Goal: Task Accomplishment & Management: Manage account settings

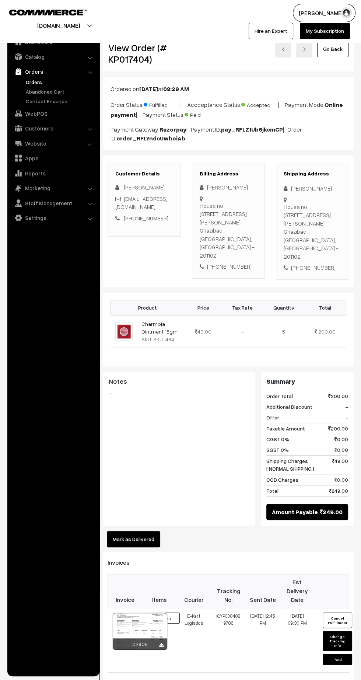
click at [33, 82] on link "Orders" at bounding box center [60, 82] width 73 height 8
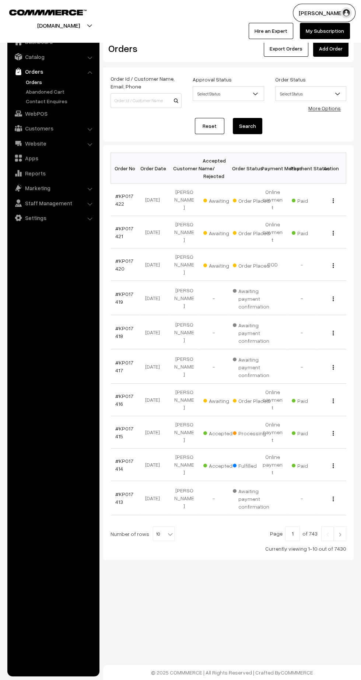
click at [116, 393] on link "#KP017416" at bounding box center [124, 400] width 18 height 14
click at [115, 393] on link "#KP017416" at bounding box center [124, 400] width 18 height 14
click at [118, 258] on link "#KP017420" at bounding box center [124, 265] width 18 height 14
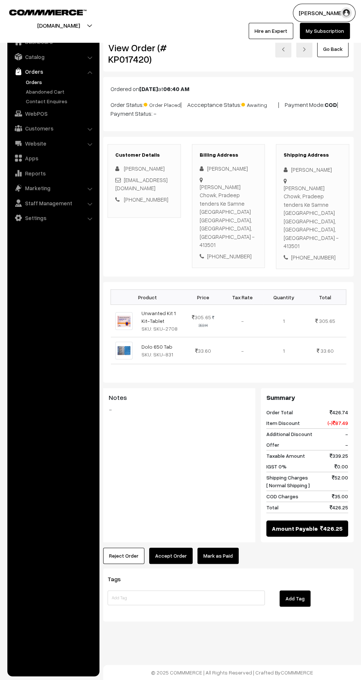
click at [123, 548] on button "Reject Order" at bounding box center [123, 556] width 41 height 16
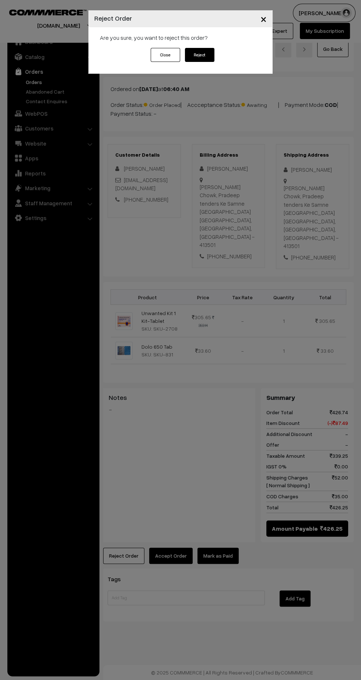
click at [200, 55] on button "Reject" at bounding box center [200, 55] width 30 height 14
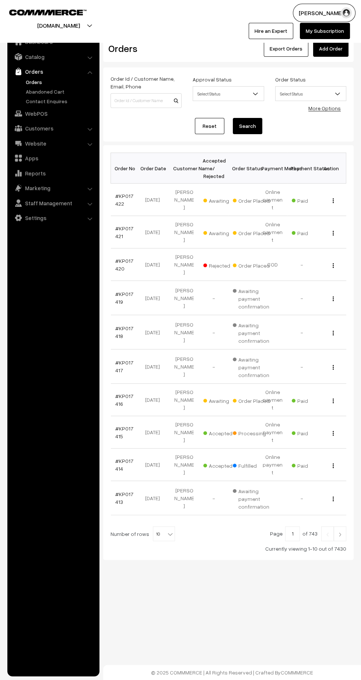
click at [117, 225] on link "#KP017421" at bounding box center [124, 232] width 18 height 14
click at [118, 198] on link "#KP017422" at bounding box center [124, 200] width 18 height 14
click at [116, 393] on link "#KP017416" at bounding box center [124, 400] width 18 height 14
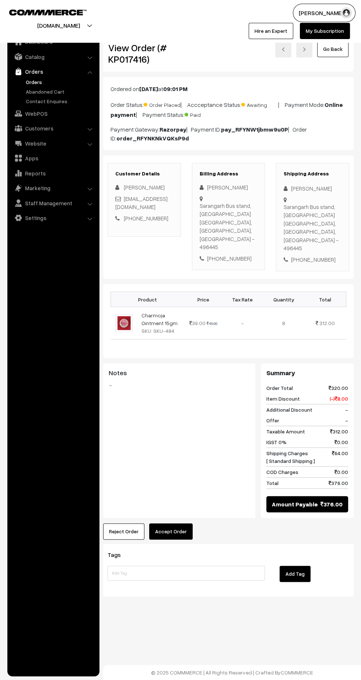
click at [171, 524] on button "Accept Order" at bounding box center [171, 532] width 44 height 16
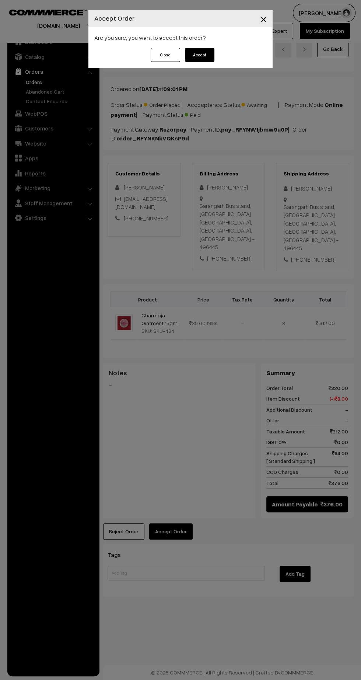
click at [206, 57] on button "Accept" at bounding box center [200, 55] width 30 height 14
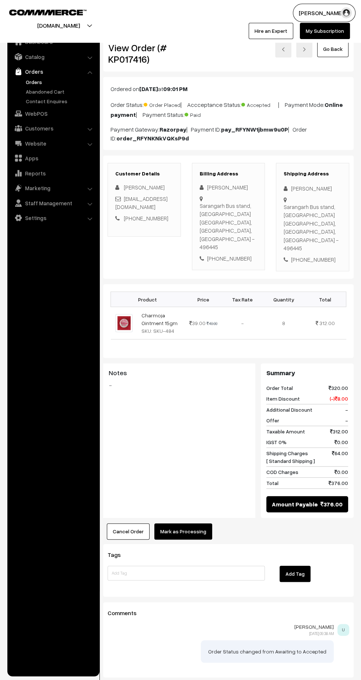
click at [194, 524] on button "Mark as Processing" at bounding box center [184, 532] width 58 height 16
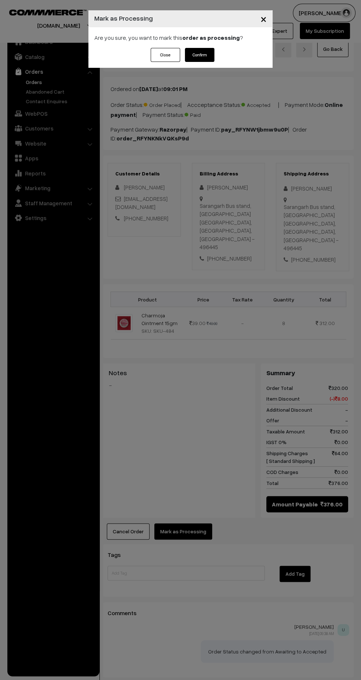
click at [204, 57] on button "Confirm" at bounding box center [200, 55] width 30 height 14
click at [180, 516] on div "× Mark as Processing Are you sure, you want to mark this order as processing ? …" at bounding box center [180, 340] width 361 height 680
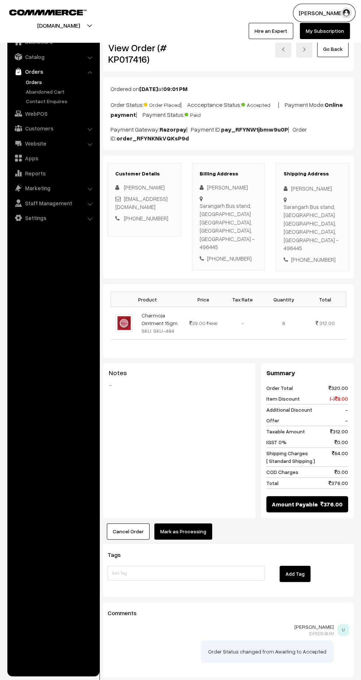
click at [189, 524] on button "Mark as Processing" at bounding box center [184, 532] width 58 height 16
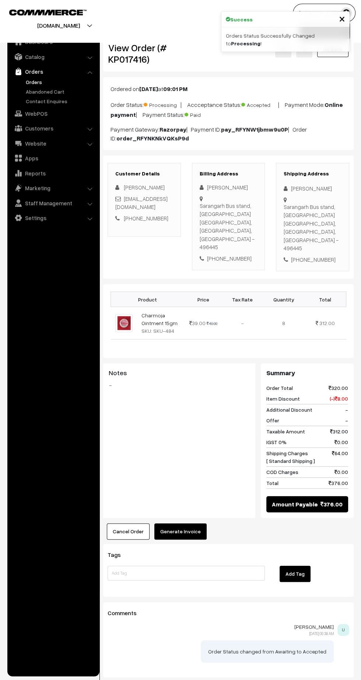
click at [185, 524] on button "Generate Invoice" at bounding box center [181, 532] width 52 height 16
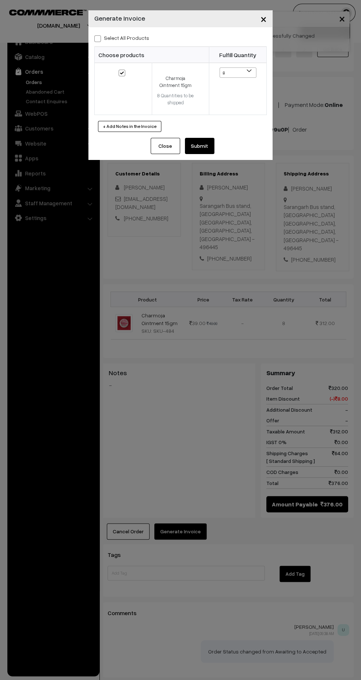
click at [206, 150] on button "Submit" at bounding box center [200, 146] width 30 height 16
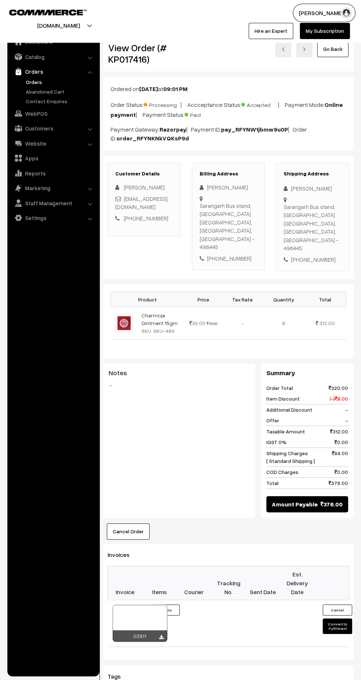
click at [161, 635] on icon at bounding box center [161, 637] width 4 height 5
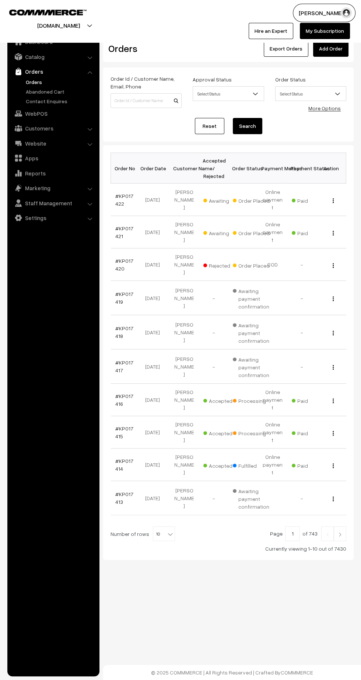
click at [117, 225] on link "#KP017421" at bounding box center [124, 232] width 18 height 14
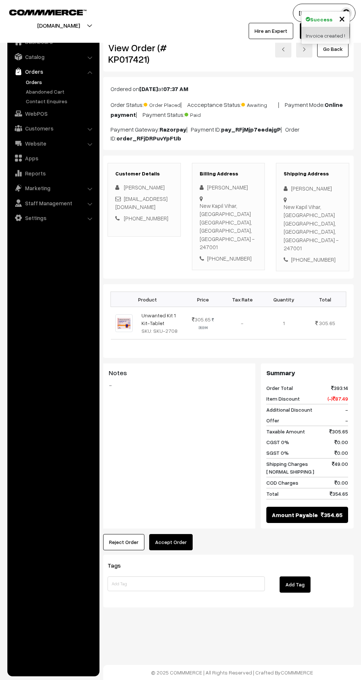
click at [171, 534] on button "Accept Order" at bounding box center [171, 542] width 44 height 16
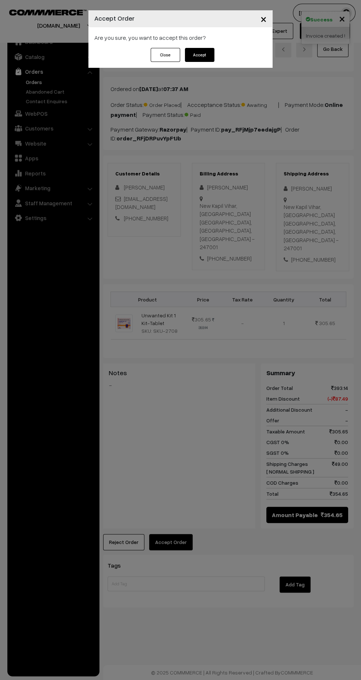
click at [195, 53] on button "Accept" at bounding box center [200, 55] width 30 height 14
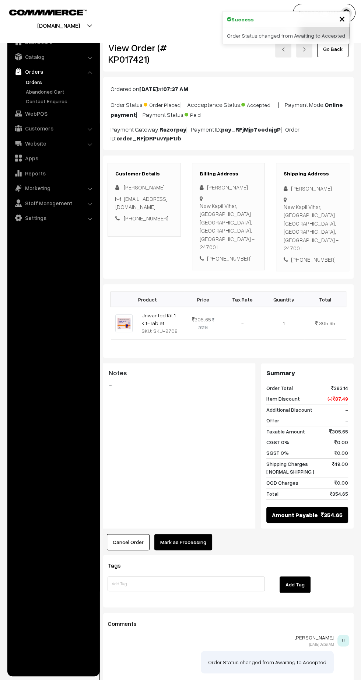
click at [190, 534] on button "Mark as Processing" at bounding box center [184, 542] width 58 height 16
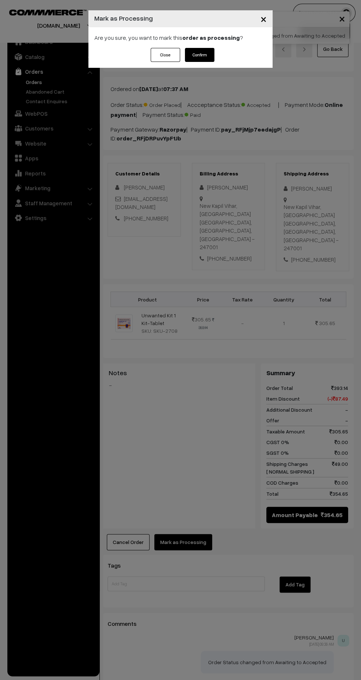
click at [200, 53] on button "Confirm" at bounding box center [200, 55] width 30 height 14
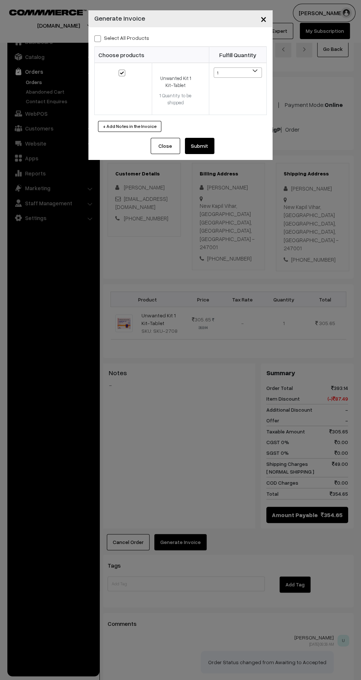
click at [201, 145] on button "Submit" at bounding box center [200, 146] width 30 height 16
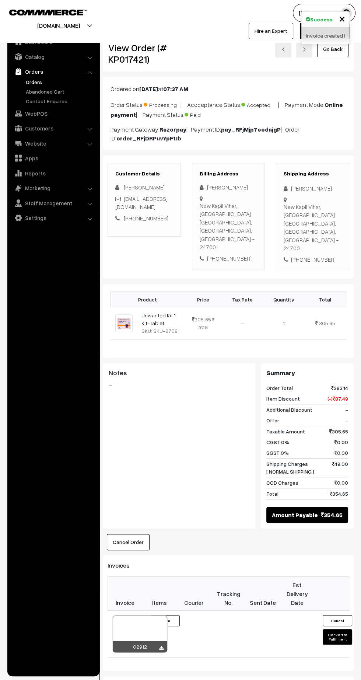
click at [161, 646] on icon at bounding box center [161, 648] width 4 height 5
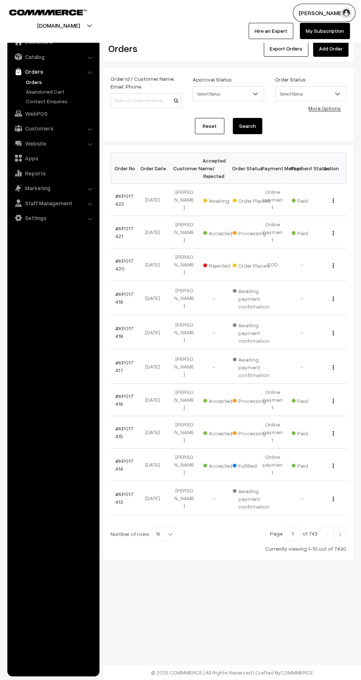
click at [119, 193] on link "#KP017422" at bounding box center [124, 200] width 18 height 14
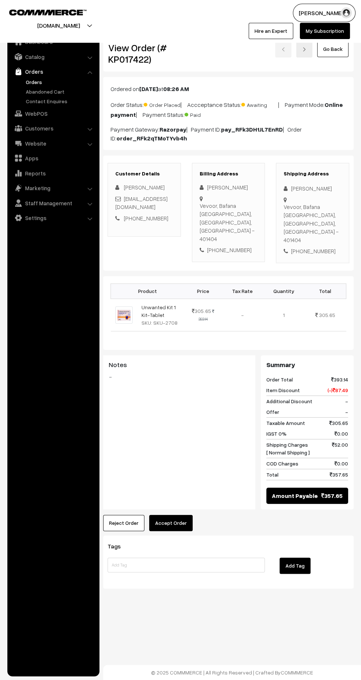
click at [167, 515] on button "Accept Order" at bounding box center [171, 523] width 44 height 16
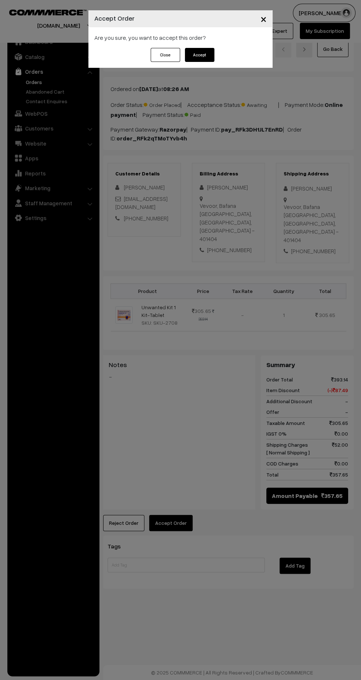
click at [204, 56] on button "Accept" at bounding box center [200, 55] width 30 height 14
click at [195, 56] on button "Confirm" at bounding box center [200, 55] width 30 height 14
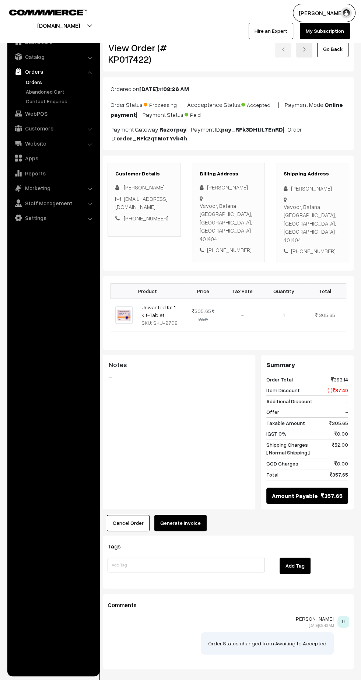
click at [189, 515] on button "Generate Invoice" at bounding box center [181, 523] width 52 height 16
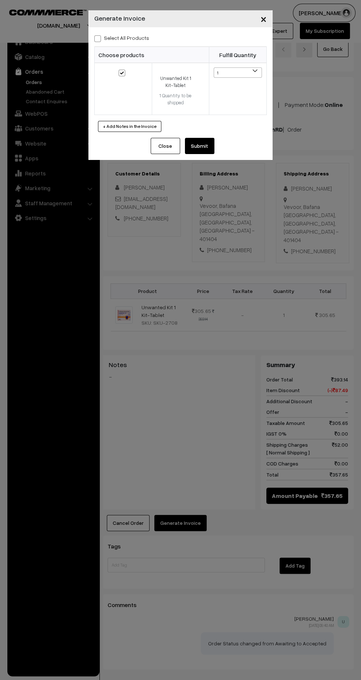
click at [208, 150] on button "Submit" at bounding box center [200, 146] width 30 height 16
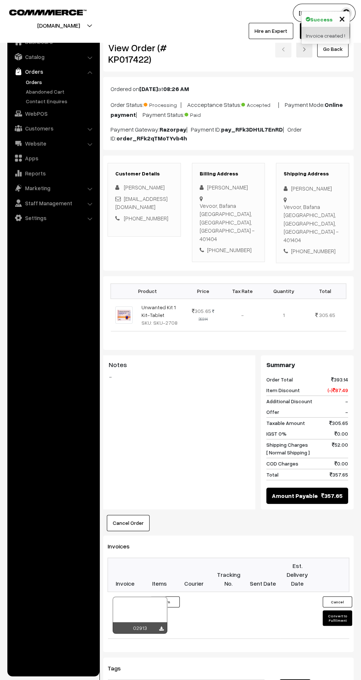
click at [161, 627] on icon at bounding box center [161, 629] width 4 height 5
